Goal: Task Accomplishment & Management: Manage account settings

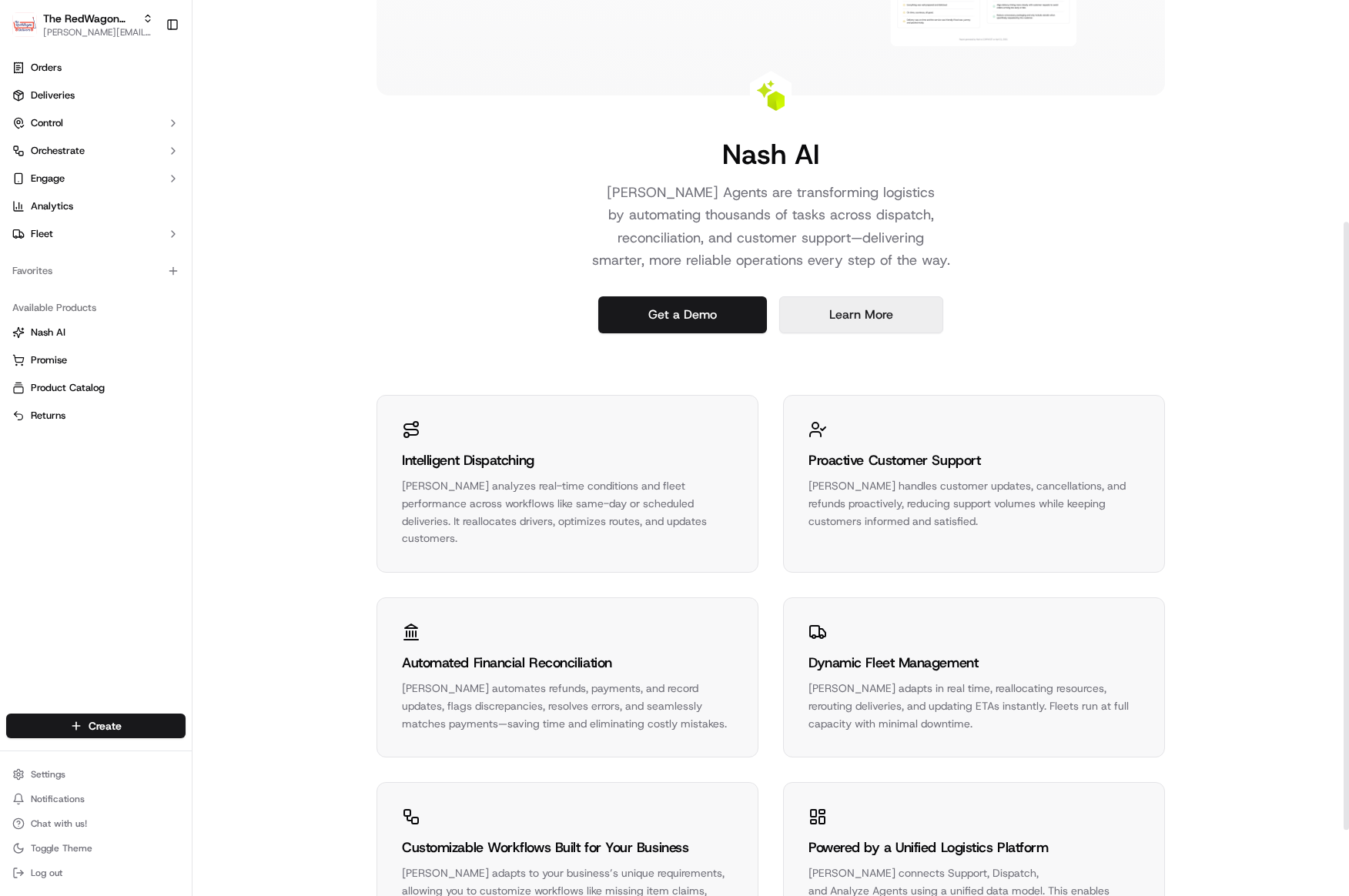
scroll to position [425, 0]
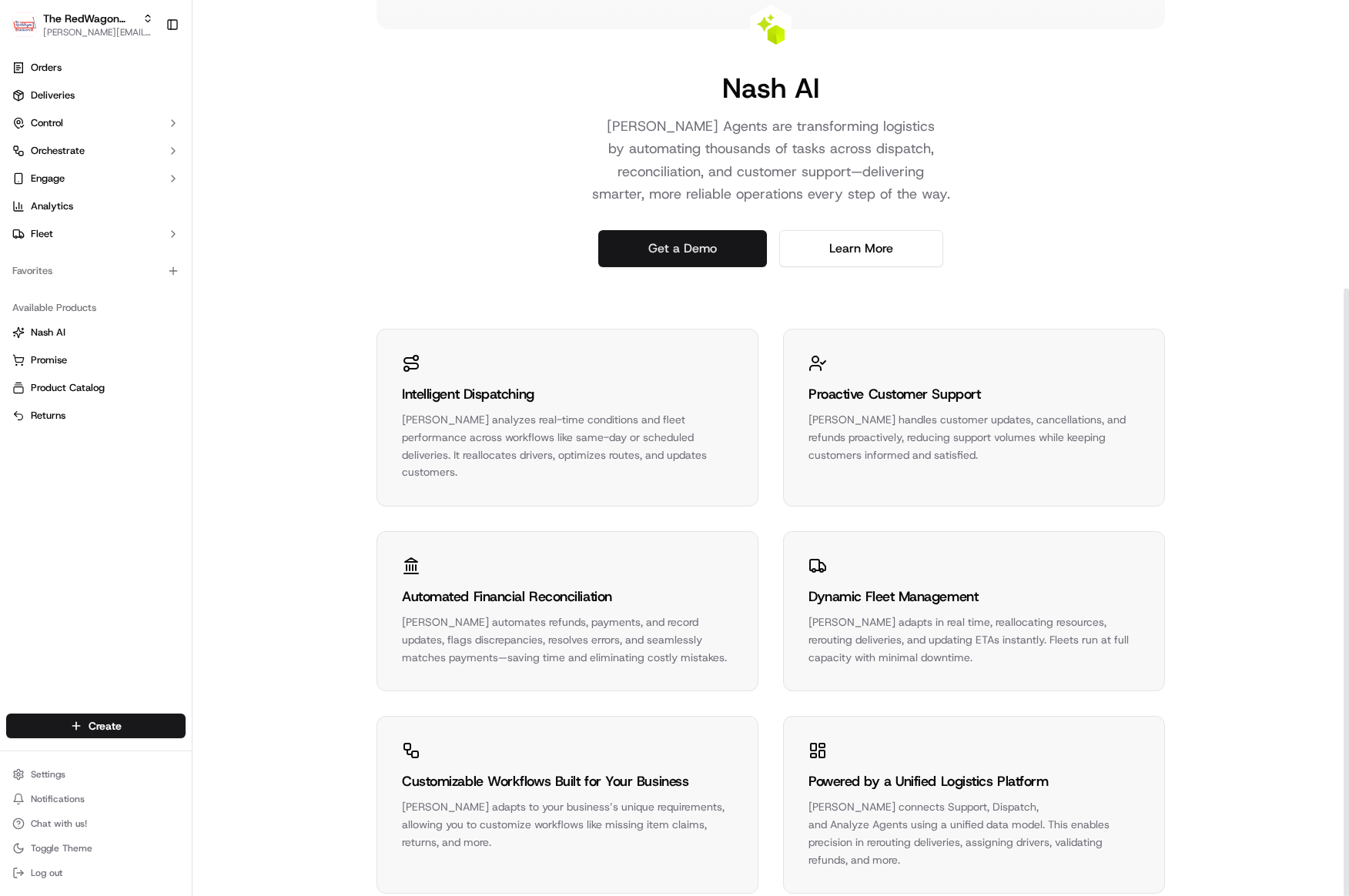
click at [684, 259] on link "Get a Demo" at bounding box center [683, 249] width 169 height 37
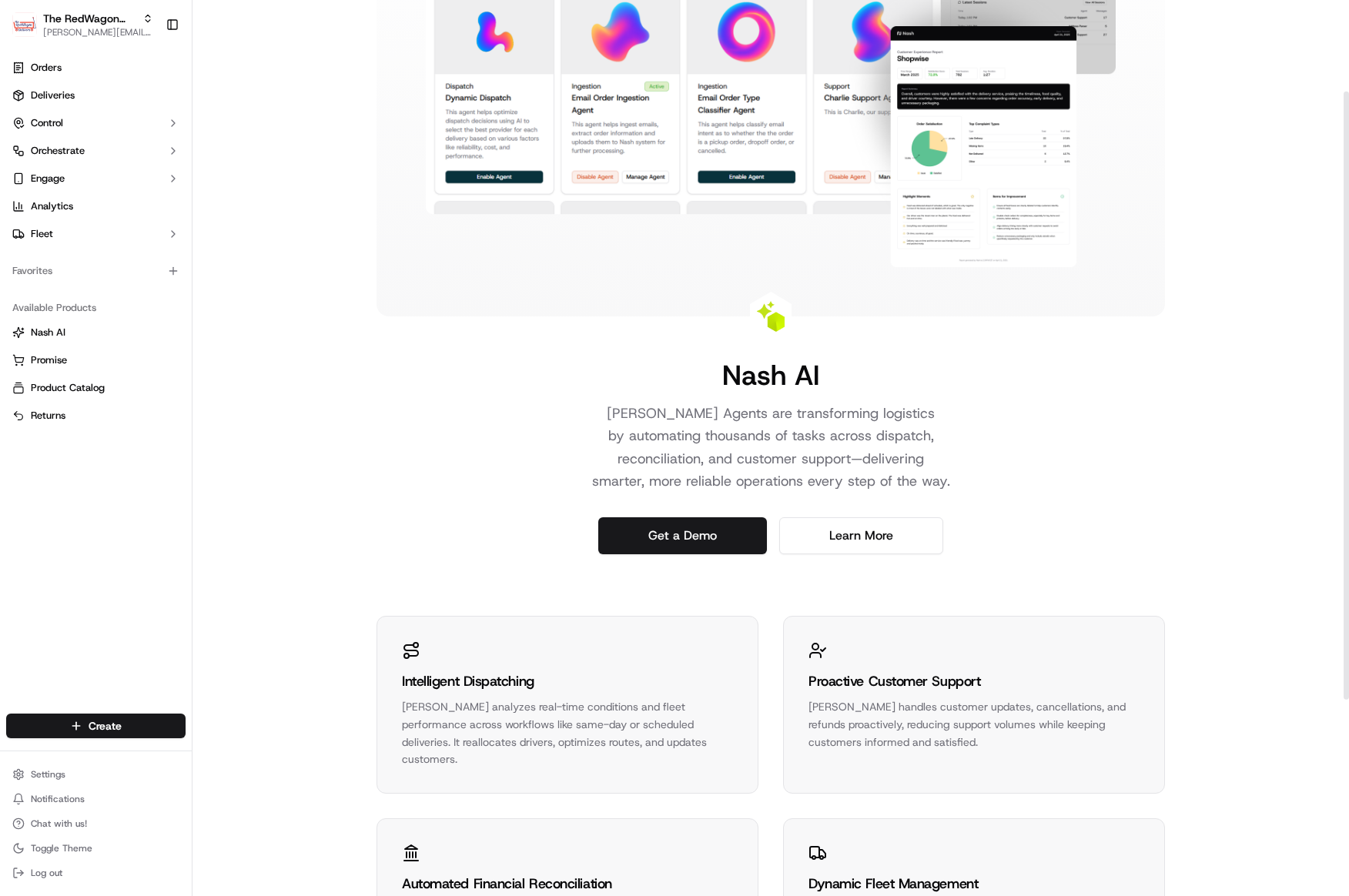
scroll to position [0, 0]
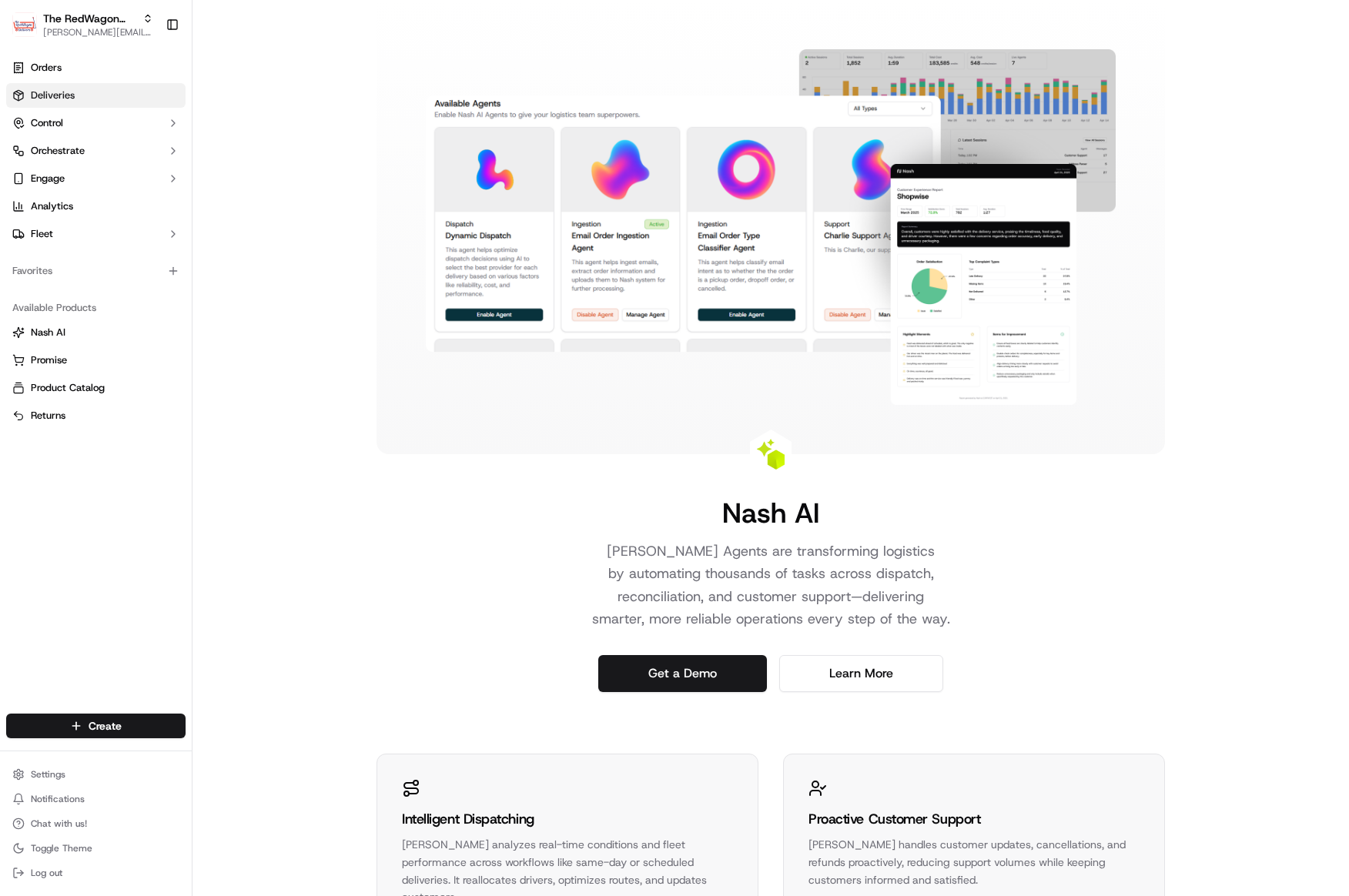
click at [60, 90] on span "Deliveries" at bounding box center [52, 95] width 44 height 14
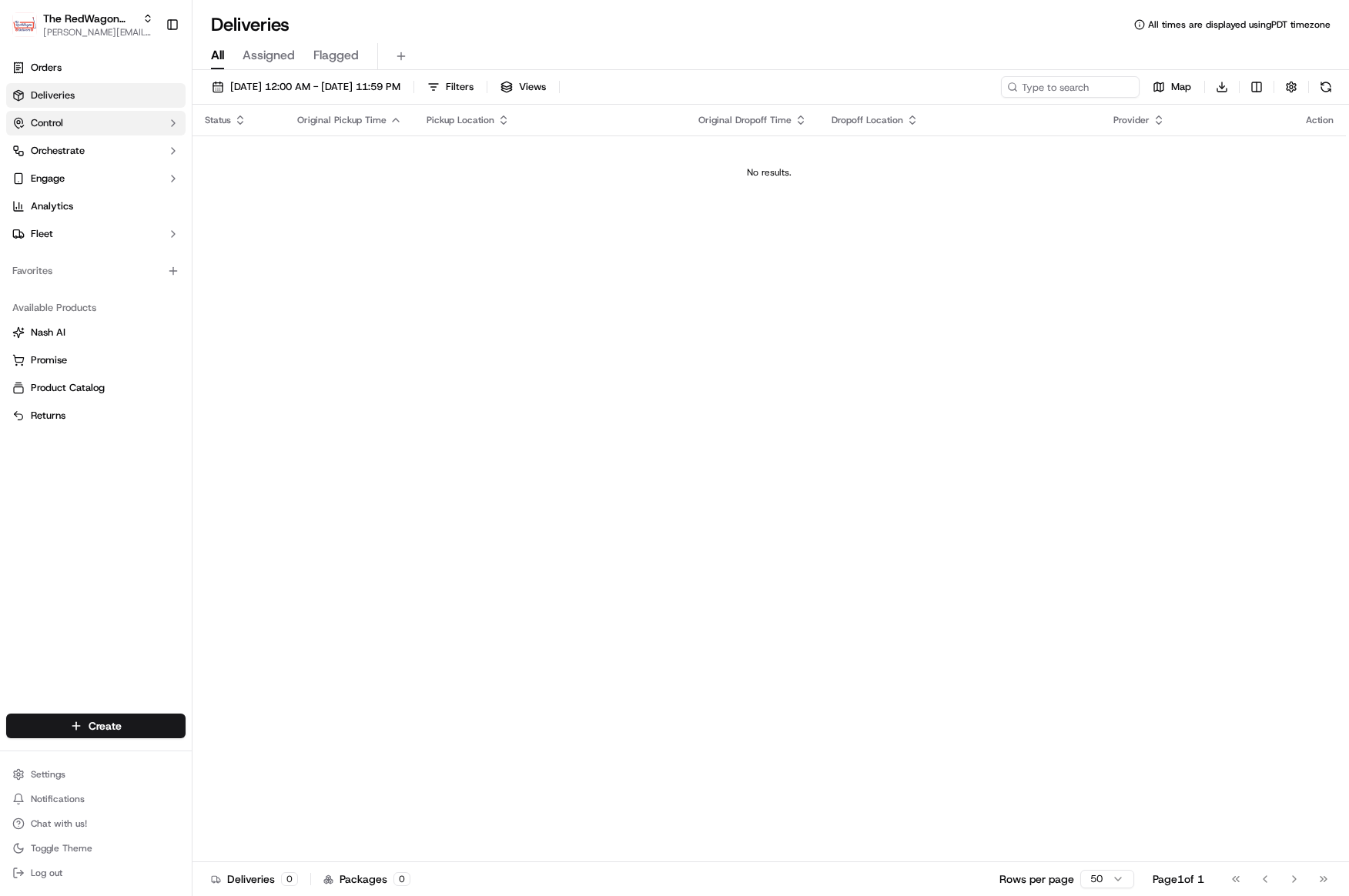
click at [62, 121] on span "Control" at bounding box center [47, 122] width 32 height 14
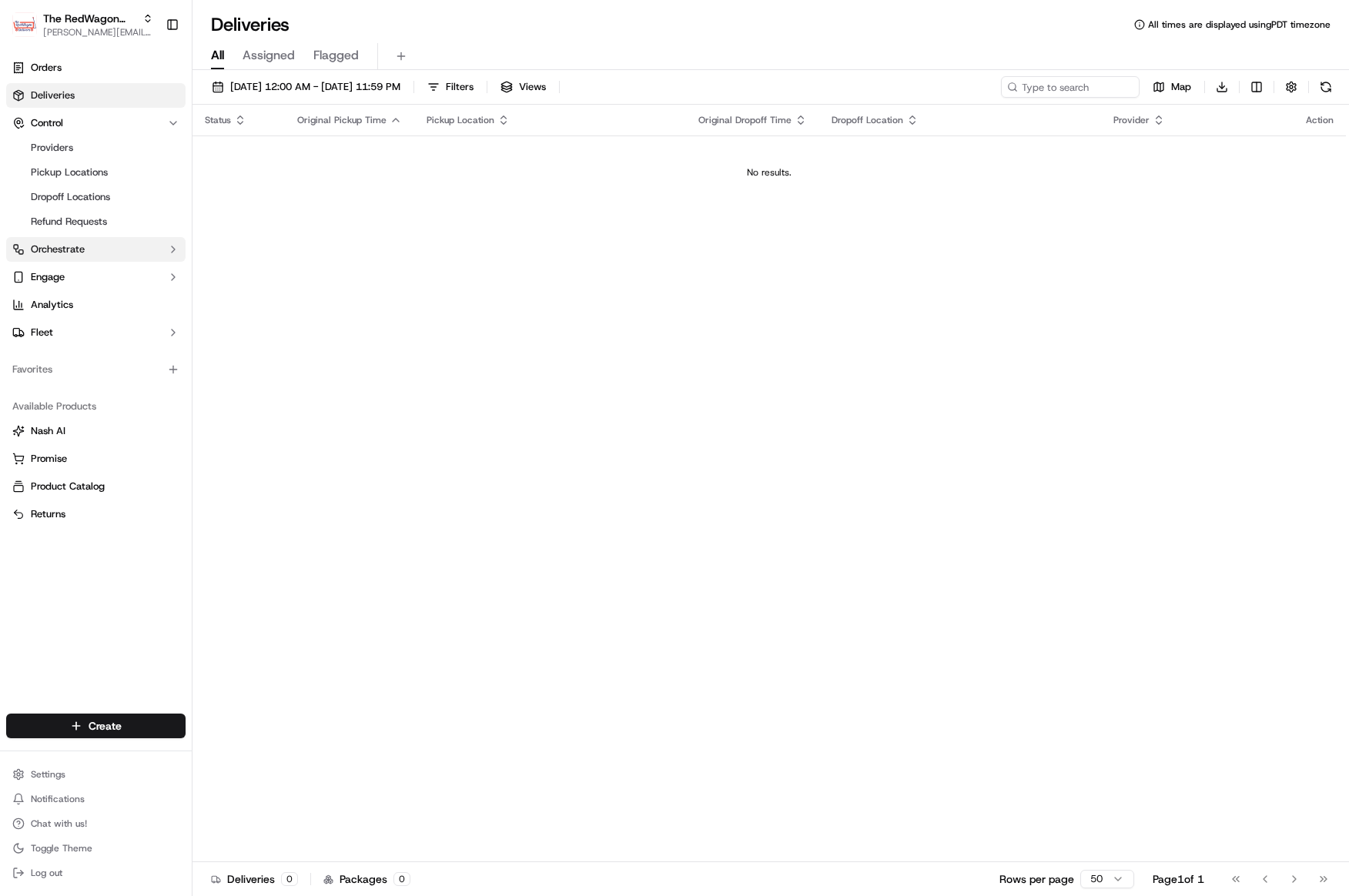
click at [80, 250] on span "Orchestrate" at bounding box center [57, 250] width 54 height 14
click at [64, 279] on span "Workflows" at bounding box center [53, 273] width 47 height 14
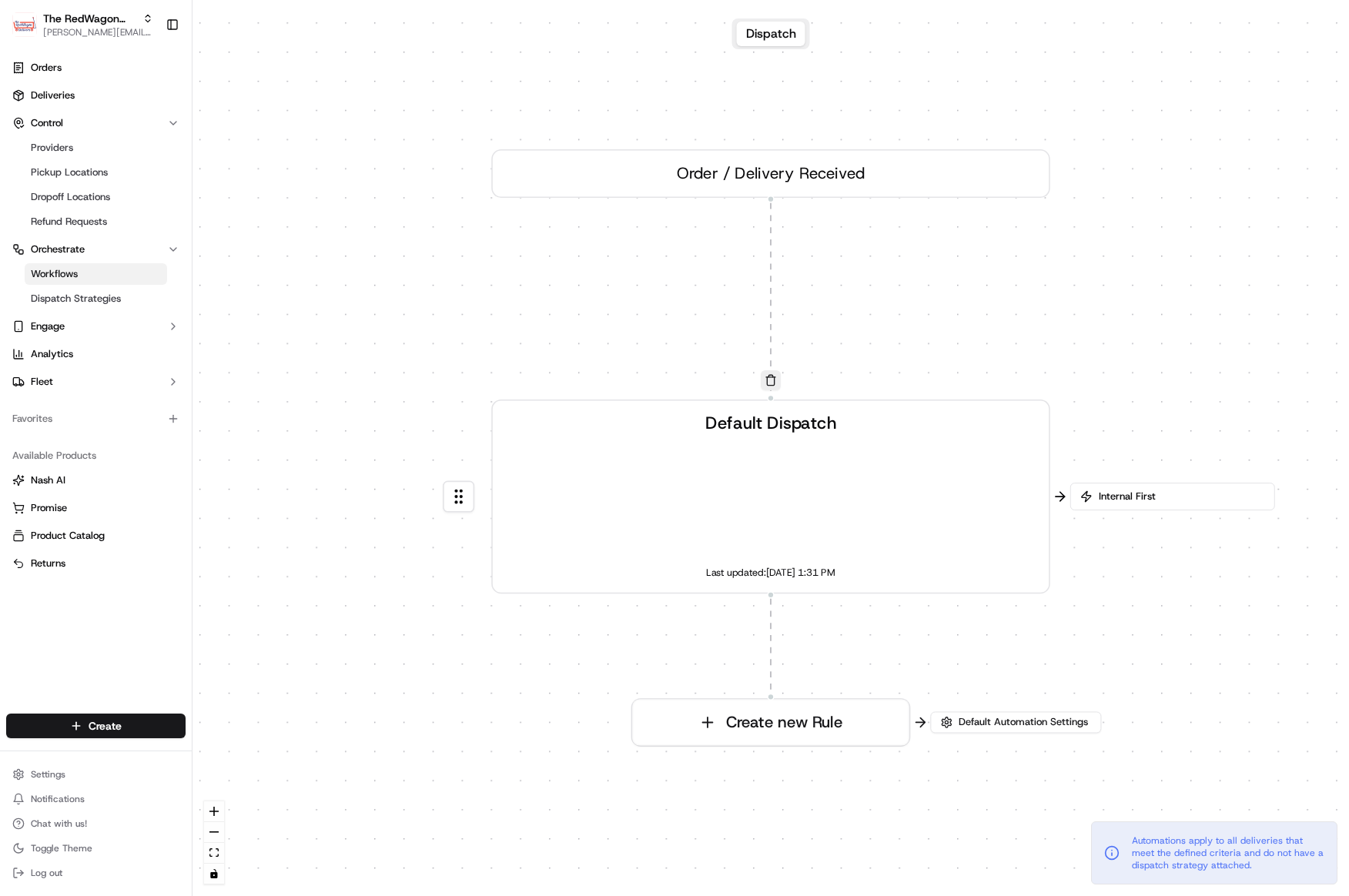
click at [755, 153] on div "Order / Delivery Received" at bounding box center [771, 173] width 559 height 48
click at [747, 176] on div "Order / Delivery Received" at bounding box center [771, 173] width 559 height 48
click at [795, 177] on div "Order / Delivery Received" at bounding box center [771, 173] width 559 height 48
drag, startPoint x: 795, startPoint y: 177, endPoint x: 784, endPoint y: 271, distance: 94.6
click at [784, 277] on div "0 0 Order / Delivery Received Default Dispatch Last updated: [DATE] 1:31 PM Cre…" at bounding box center [771, 448] width 1156 height 896
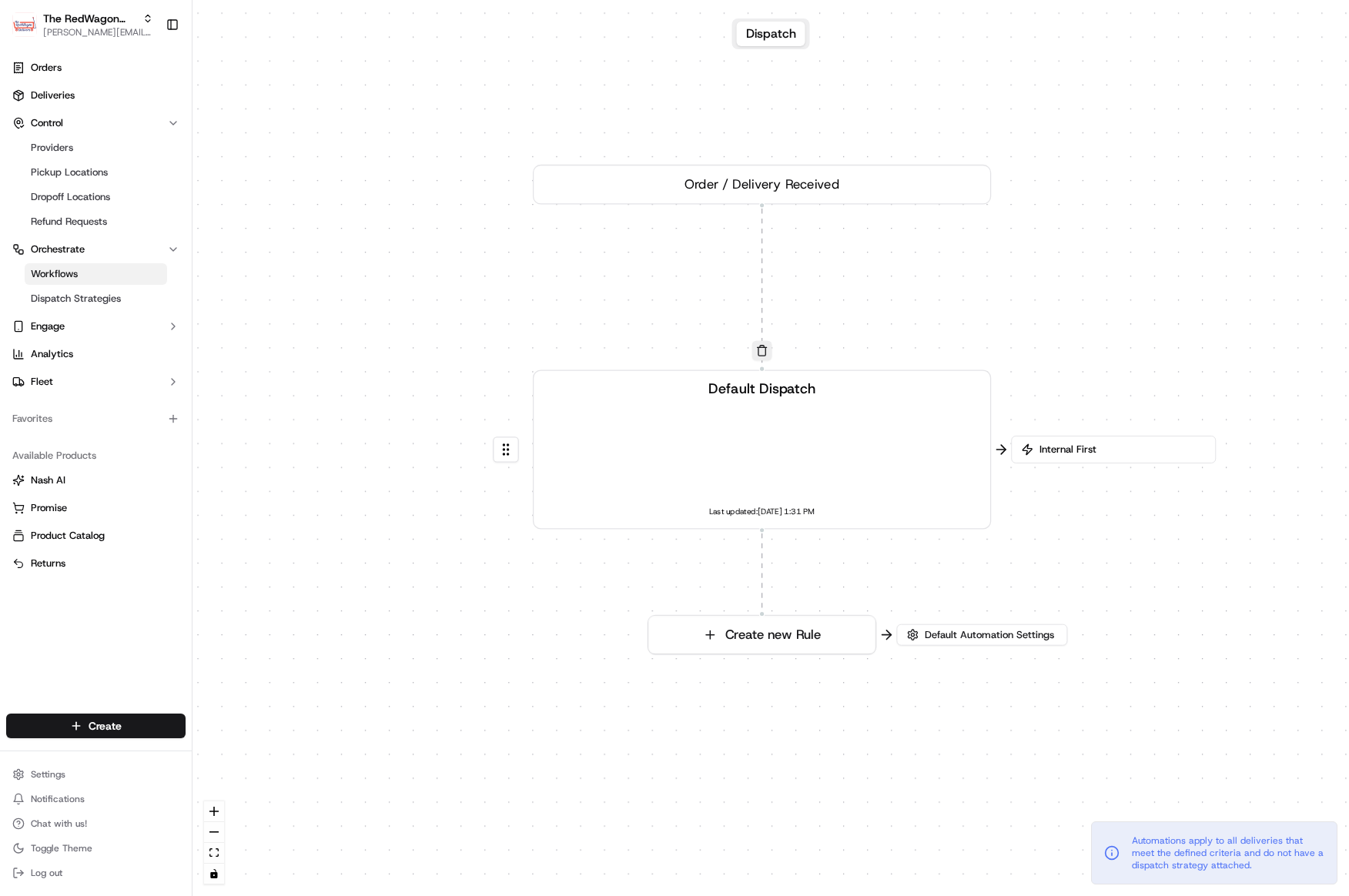
drag, startPoint x: 956, startPoint y: 240, endPoint x: 891, endPoint y: 140, distance: 119.3
click at [952, 234] on div "0 0 Order / Delivery Received Default Dispatch Last updated: [DATE] 1:31 PM Cre…" at bounding box center [771, 448] width 1156 height 896
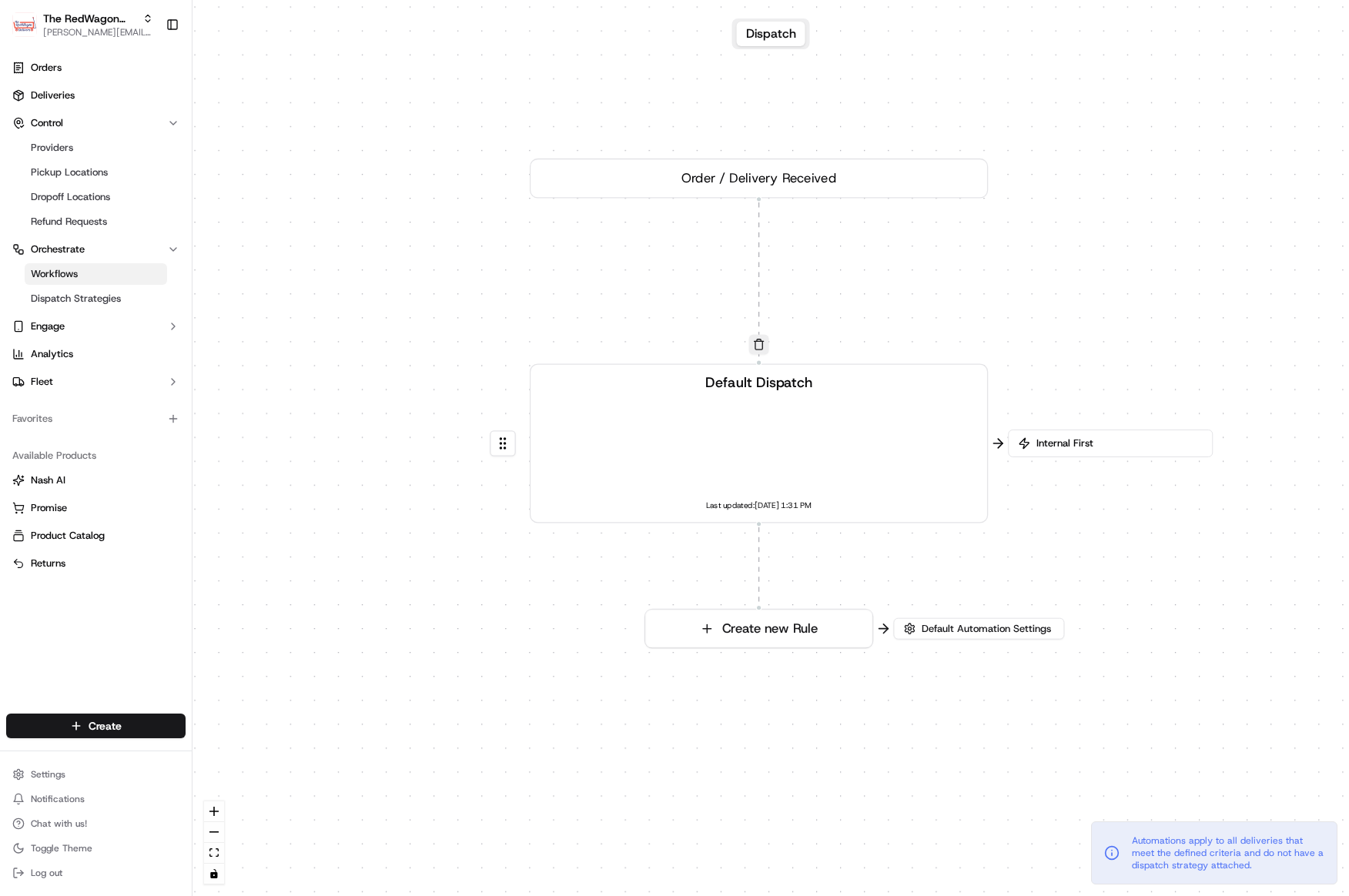
click at [759, 37] on button "Dispatch" at bounding box center [771, 34] width 68 height 25
drag, startPoint x: 767, startPoint y: 35, endPoint x: 679, endPoint y: 129, distance: 128.8
click at [679, 135] on div "Dispatch 0 0 Order / Delivery Received Default Dispatch Last updated: [DATE] 1:…" at bounding box center [771, 448] width 1156 height 896
drag, startPoint x: 801, startPoint y: 189, endPoint x: 569, endPoint y: 239, distance: 237.3
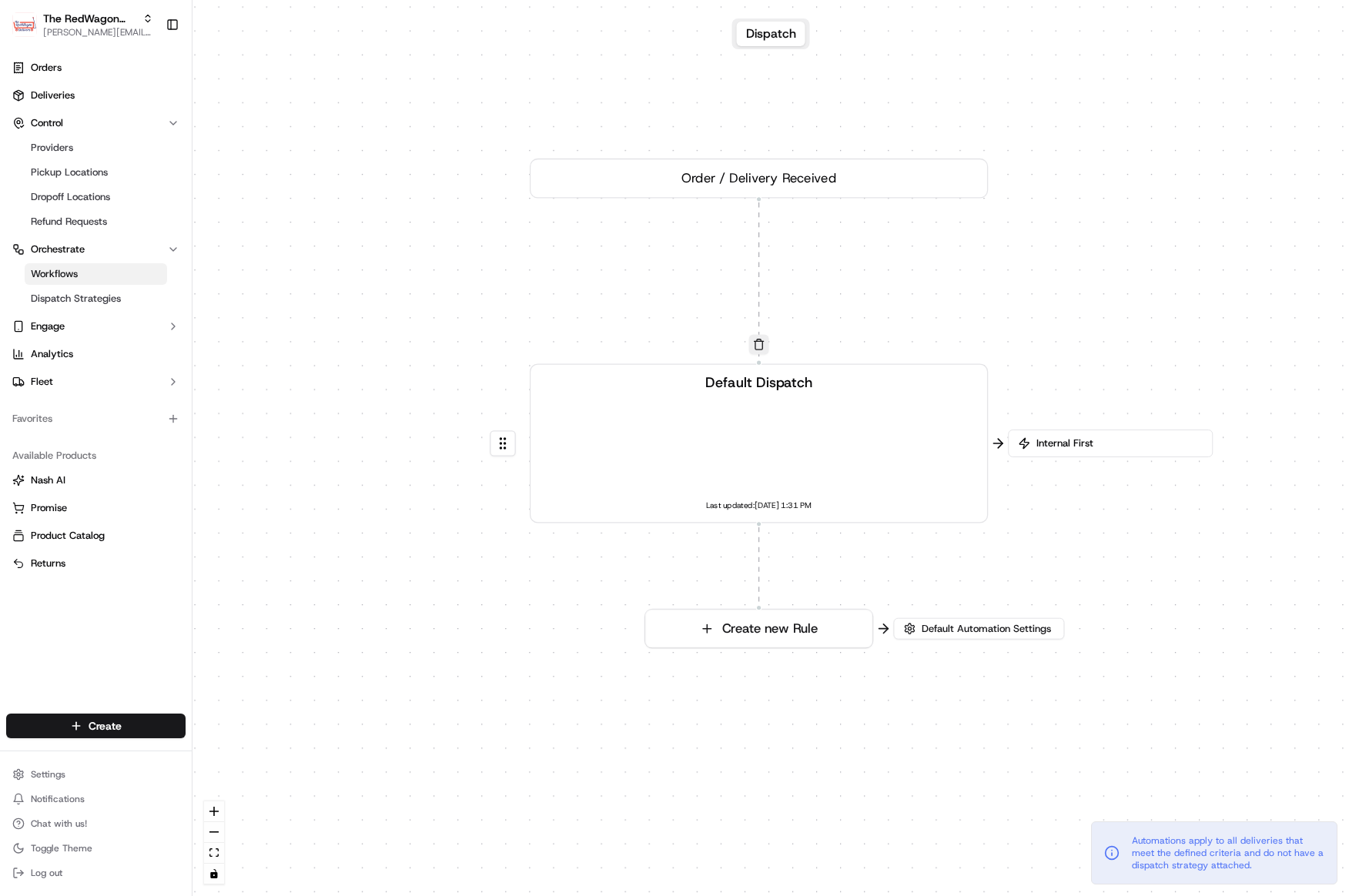
click at [442, 87] on div "0 0 Order / Delivery Received Default Dispatch Last updated: [DATE] 1:31 PM Cre…" at bounding box center [771, 448] width 1156 height 896
drag, startPoint x: 714, startPoint y: 463, endPoint x: 675, endPoint y: 439, distance: 45.8
click at [780, 447] on div "Default Dispatch Last updated: [DATE] 1:31 PM" at bounding box center [759, 443] width 424 height 141
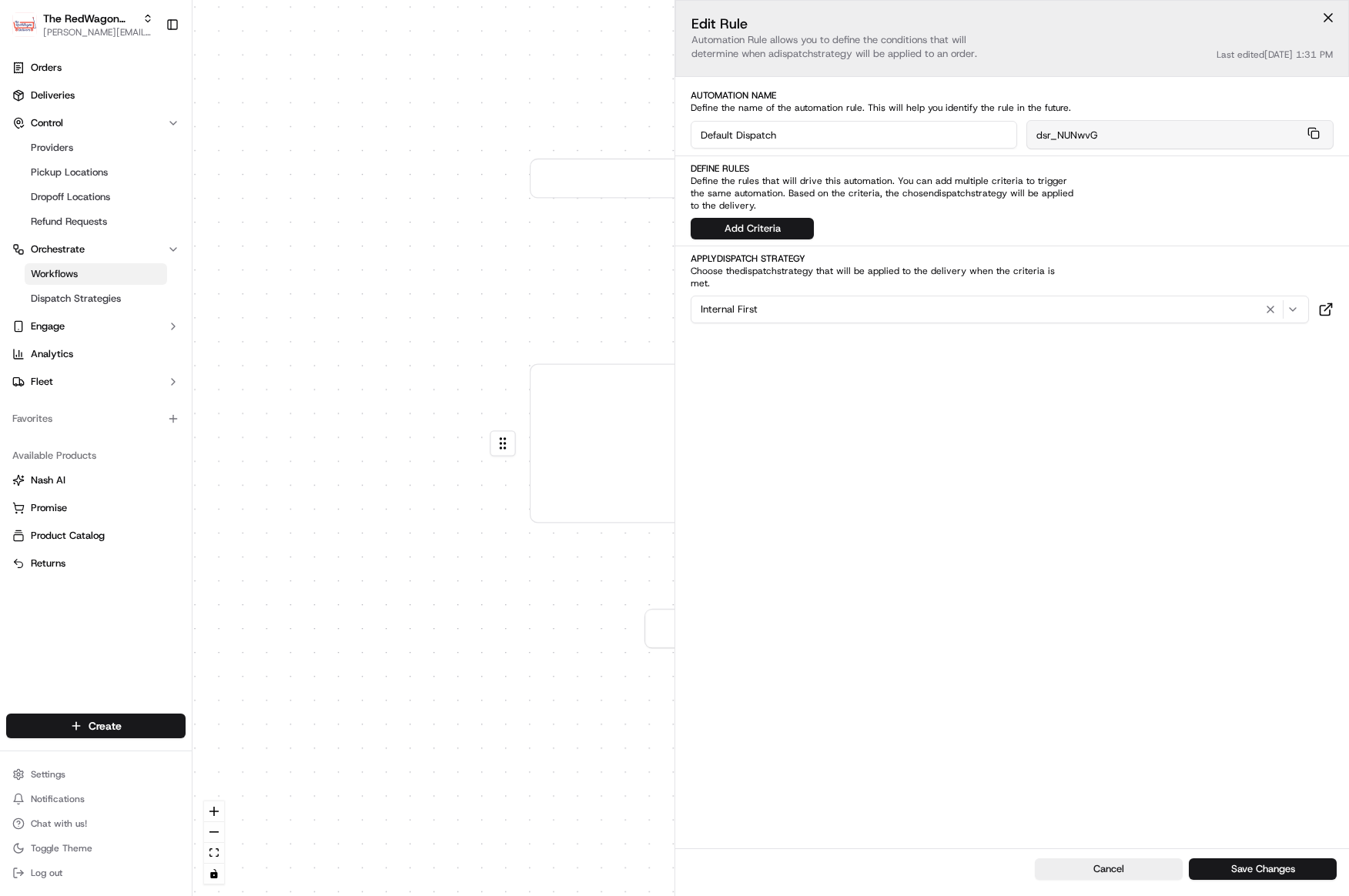
click at [389, 381] on div "0 0 Order / Delivery Received Default Dispatch Last updated: [DATE] 1:31 PM Cre…" at bounding box center [771, 448] width 1156 height 896
